Goal: Find specific page/section: Find specific page/section

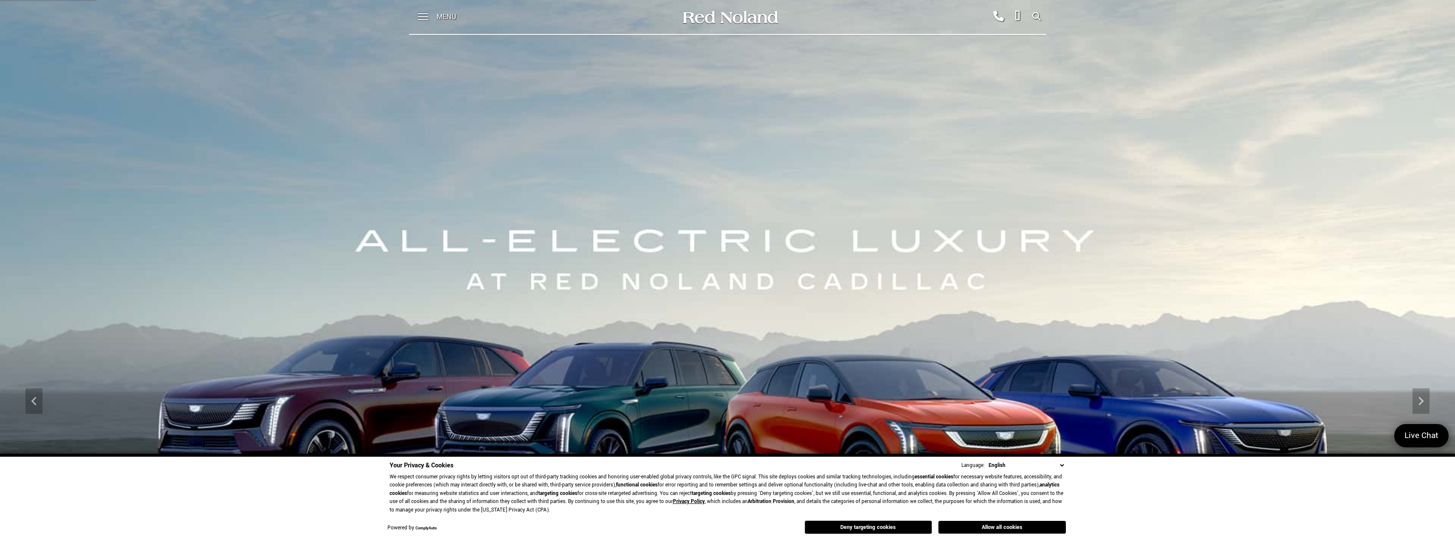
click at [1023, 529] on button "Allow all cookies" at bounding box center [1001, 527] width 127 height 13
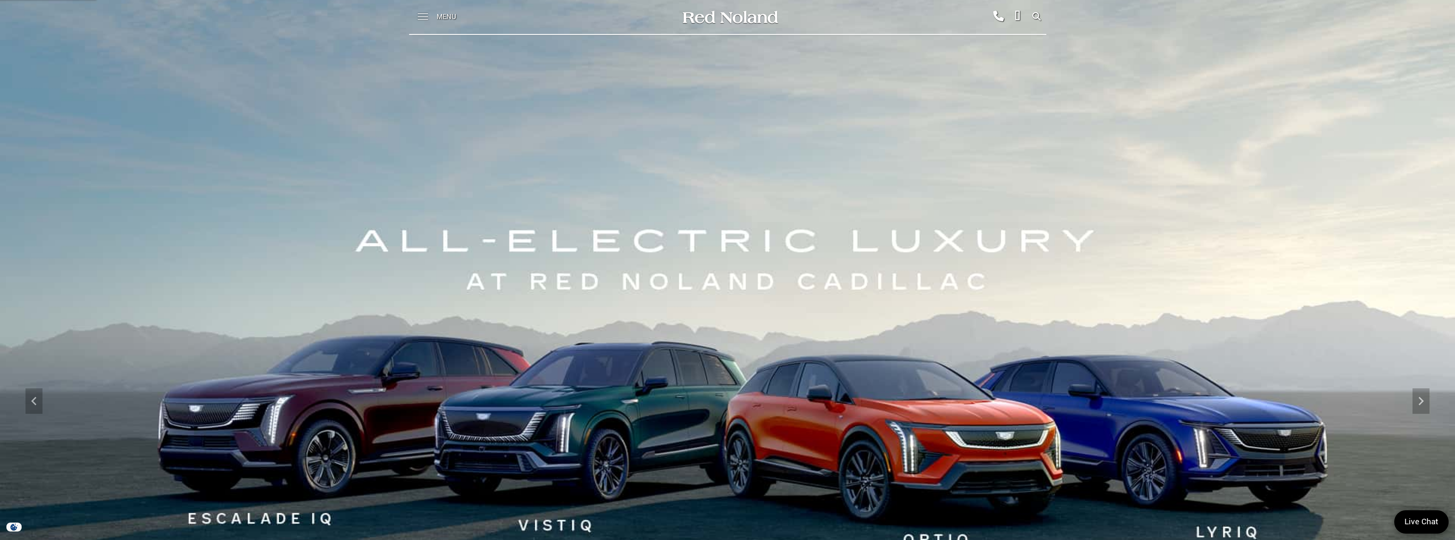
click at [425, 16] on span at bounding box center [423, 17] width 11 height 34
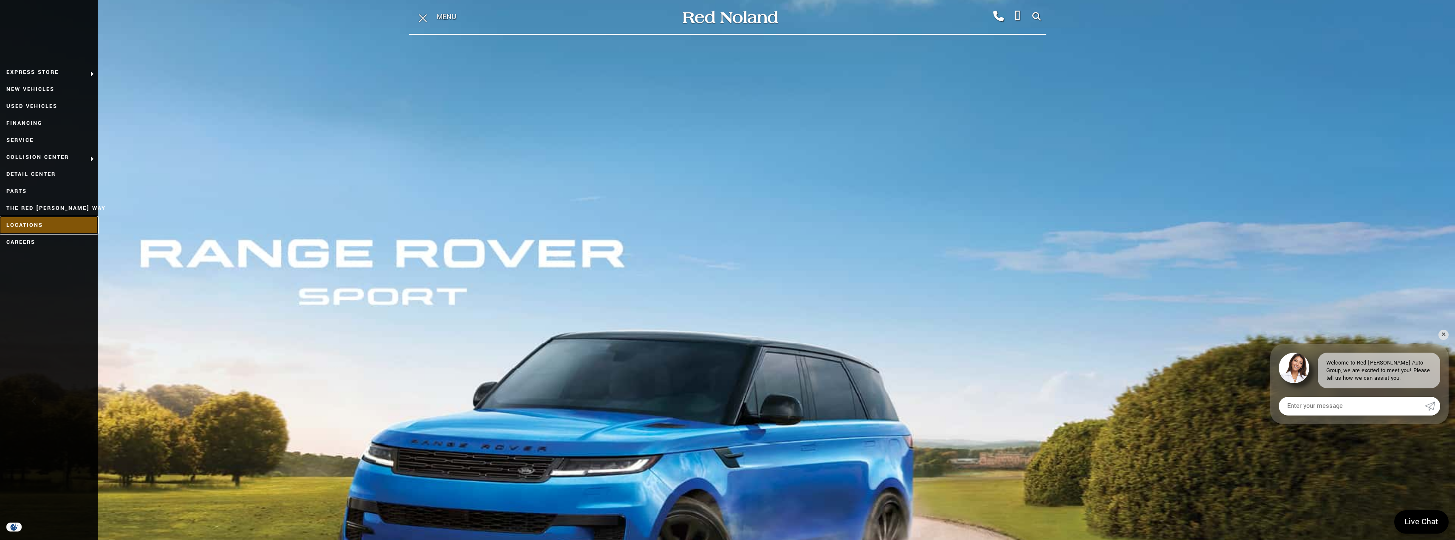
click at [28, 224] on link "Locations" at bounding box center [49, 225] width 98 height 17
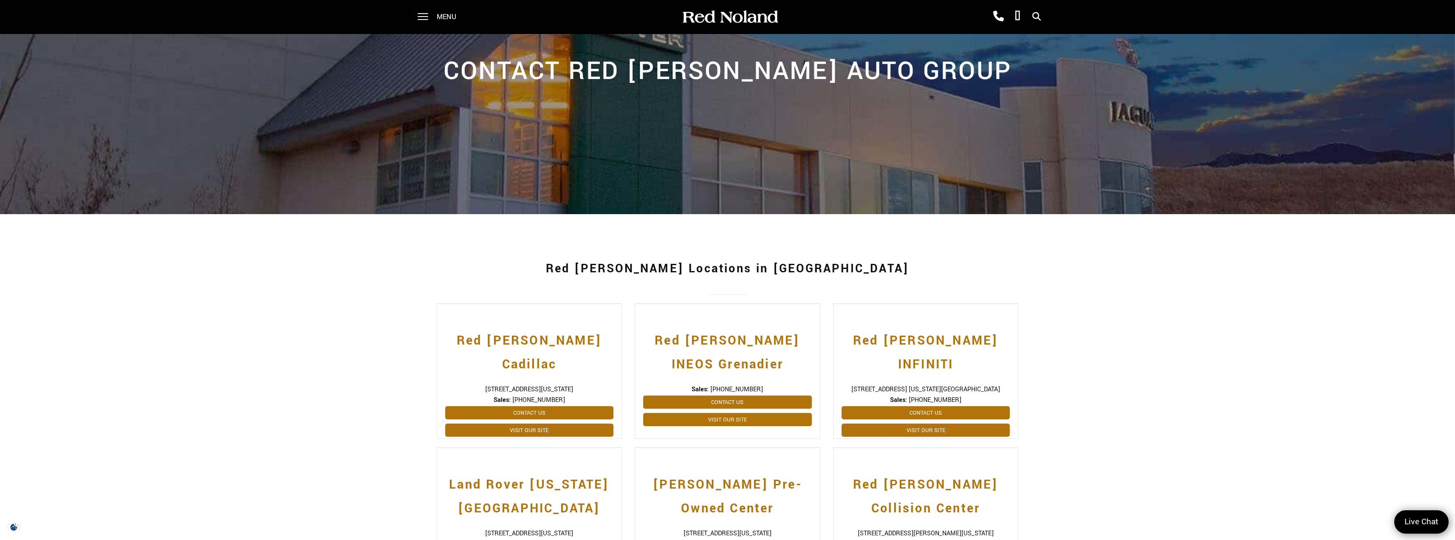
scroll to position [85, 0]
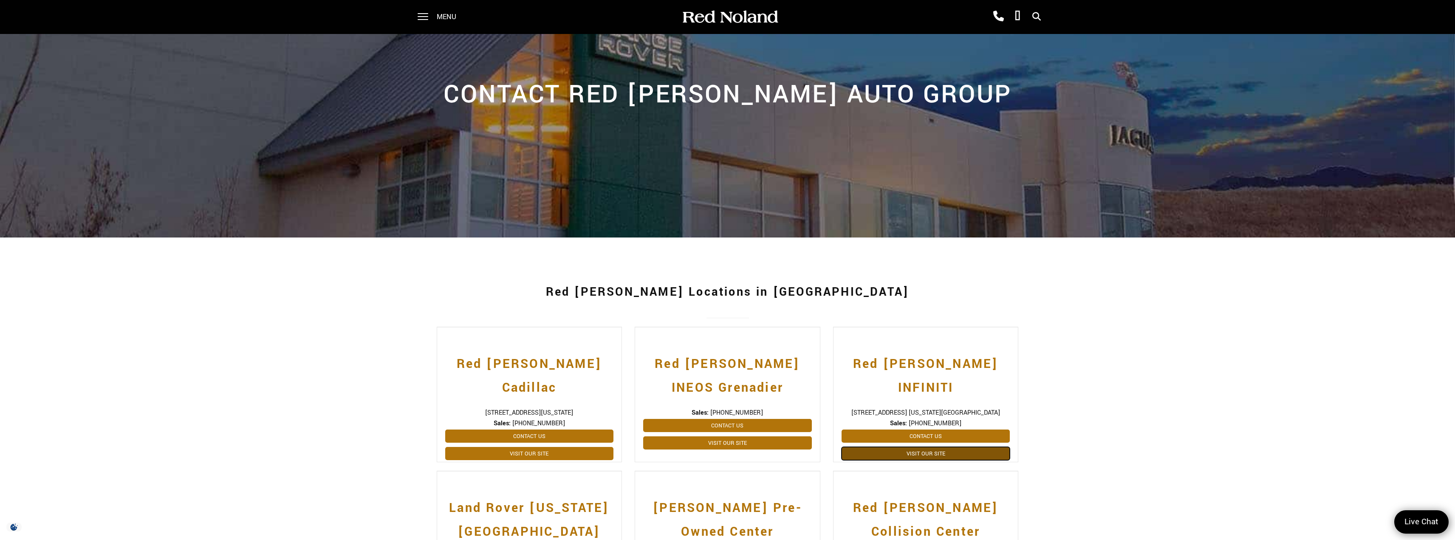
click at [948, 447] on link "Visit Our Site" at bounding box center [925, 453] width 169 height 13
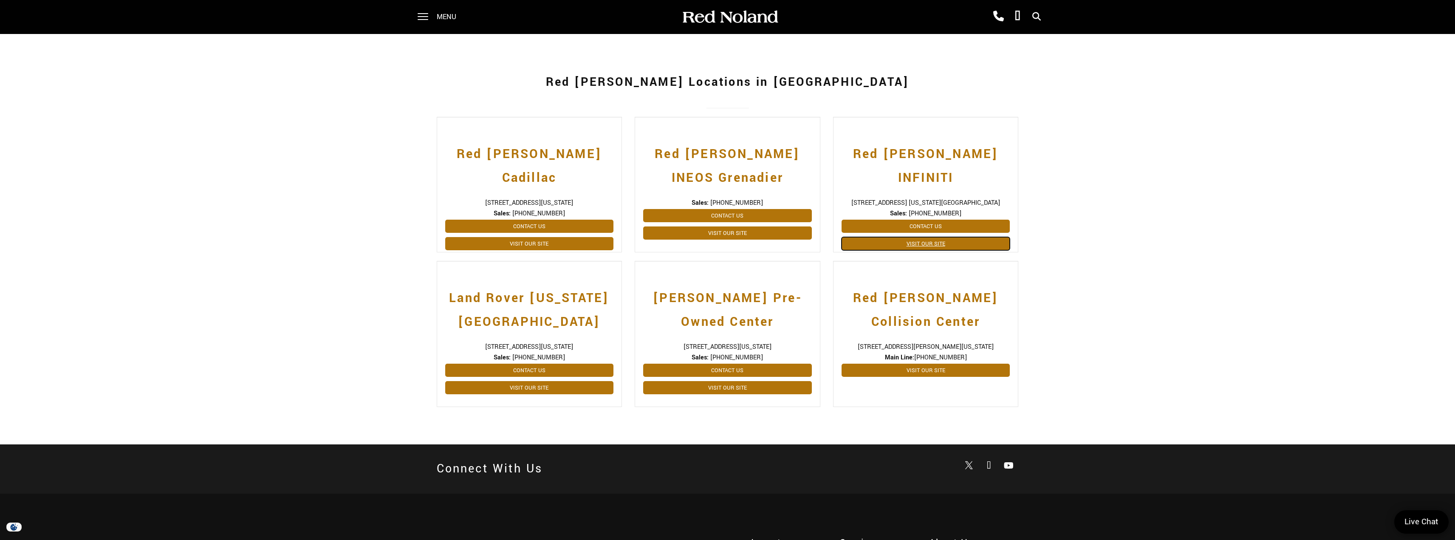
scroll to position [297, 0]
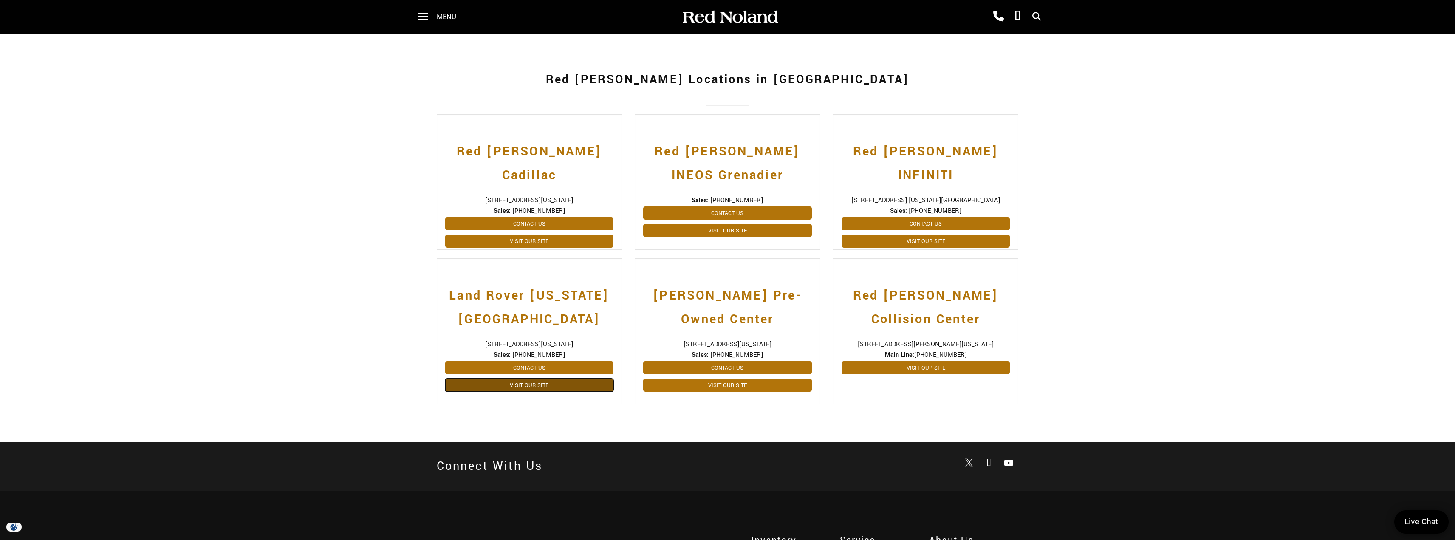
click at [534, 386] on link "Visit Our Site" at bounding box center [529, 384] width 169 height 13
click at [539, 234] on link "Visit Our Site" at bounding box center [529, 240] width 169 height 13
